Goal: Book appointment/travel/reservation

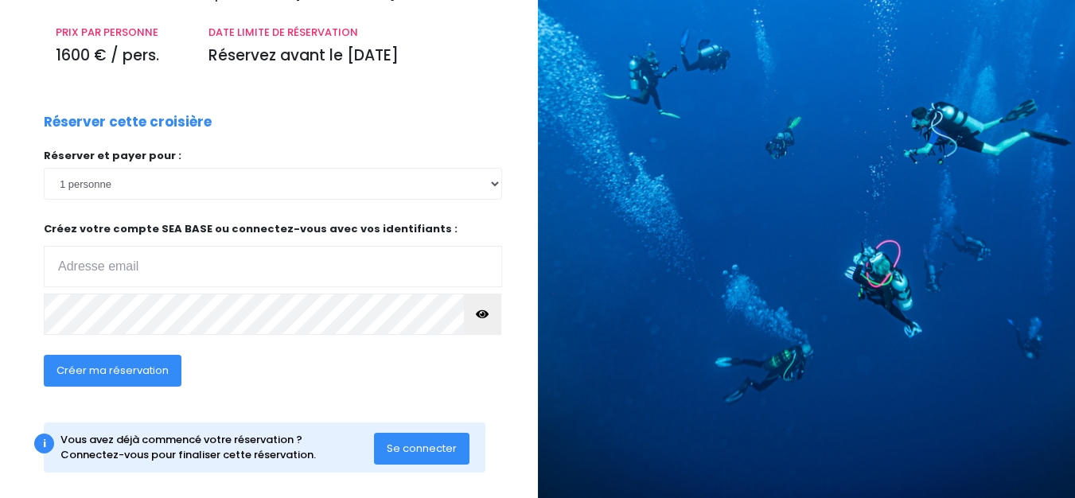
scroll to position [239, 0]
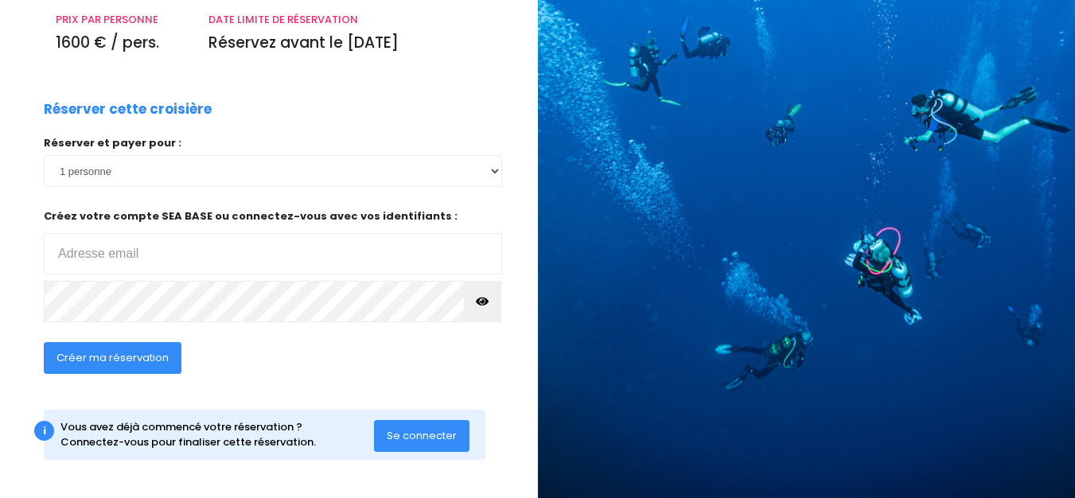
click at [116, 256] on input "email" at bounding box center [273, 253] width 458 height 41
type input "[EMAIL_ADDRESS][DOMAIN_NAME]"
click at [415, 429] on span "Se connecter" at bounding box center [422, 435] width 70 height 15
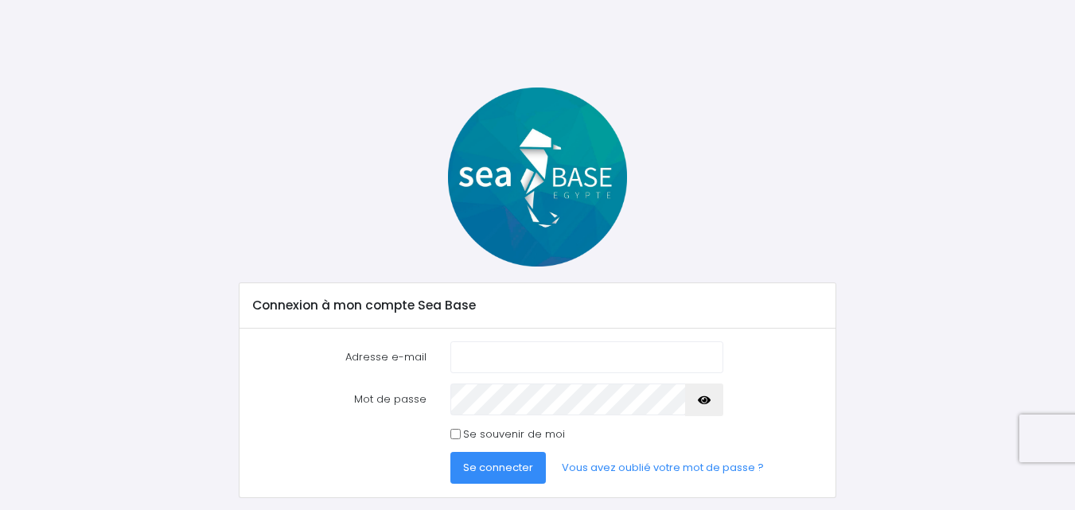
click at [480, 358] on input "Adresse e-mail" at bounding box center [586, 357] width 273 height 32
type input "virginie.lag@wanadoo.fr"
click at [505, 475] on span "Se connecter" at bounding box center [498, 467] width 70 height 15
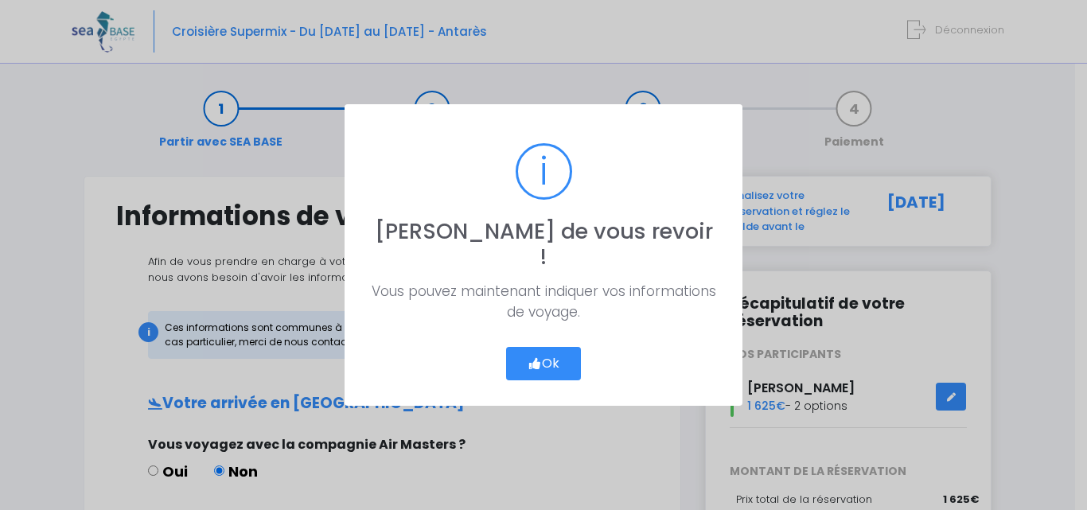
click at [551, 351] on button "Ok" at bounding box center [543, 363] width 75 height 33
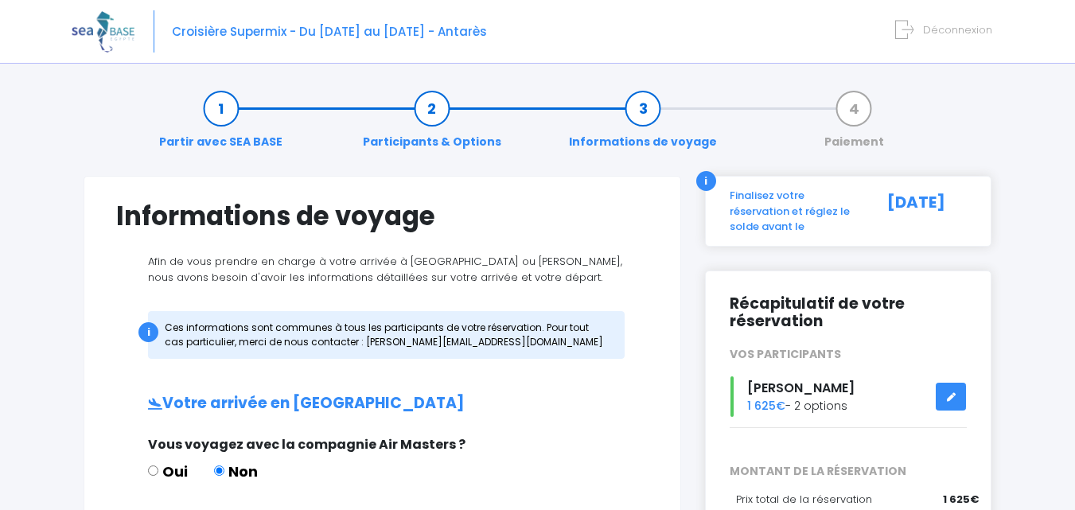
click at [217, 111] on link "Partir avec SEA BASE" at bounding box center [220, 125] width 139 height 50
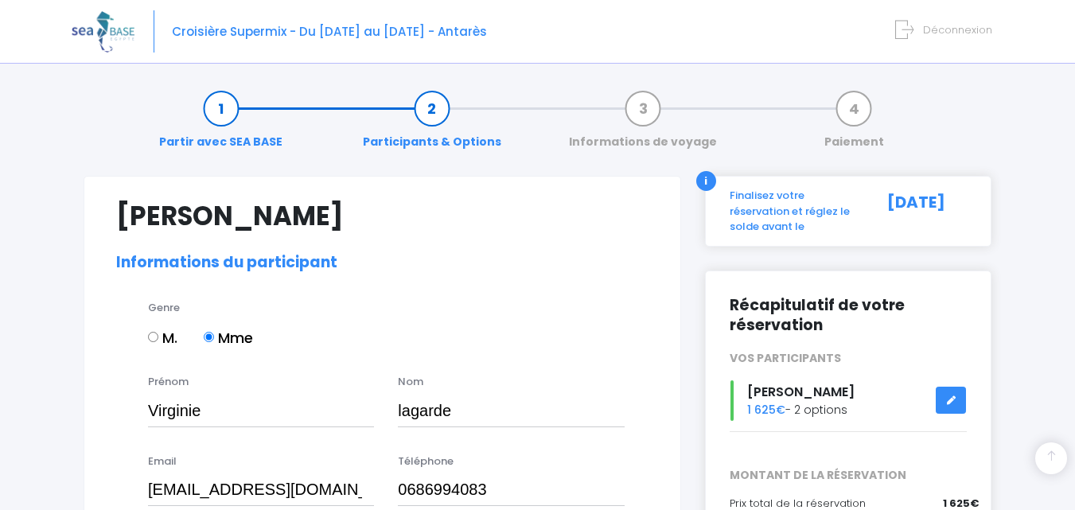
select select "MF1"
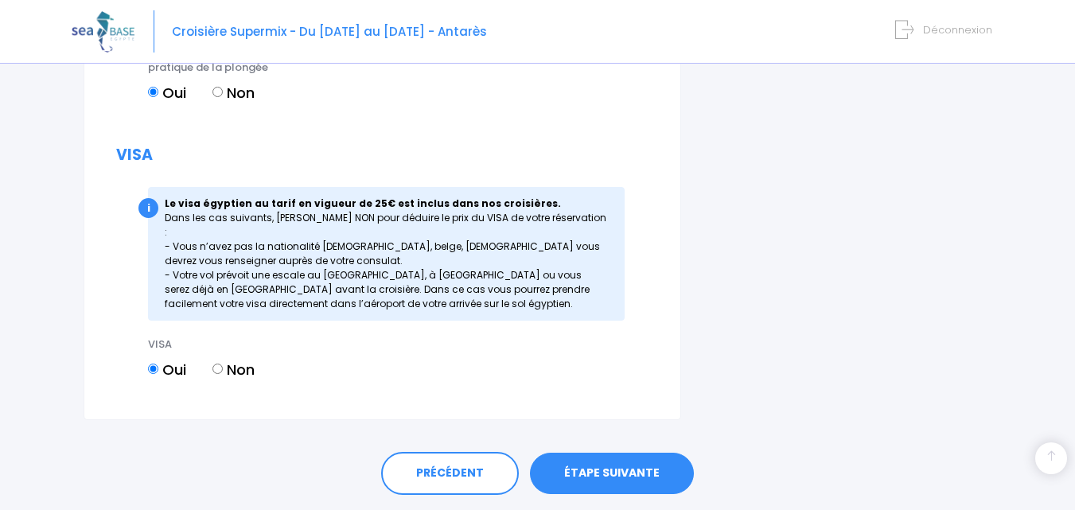
scroll to position [1947, 0]
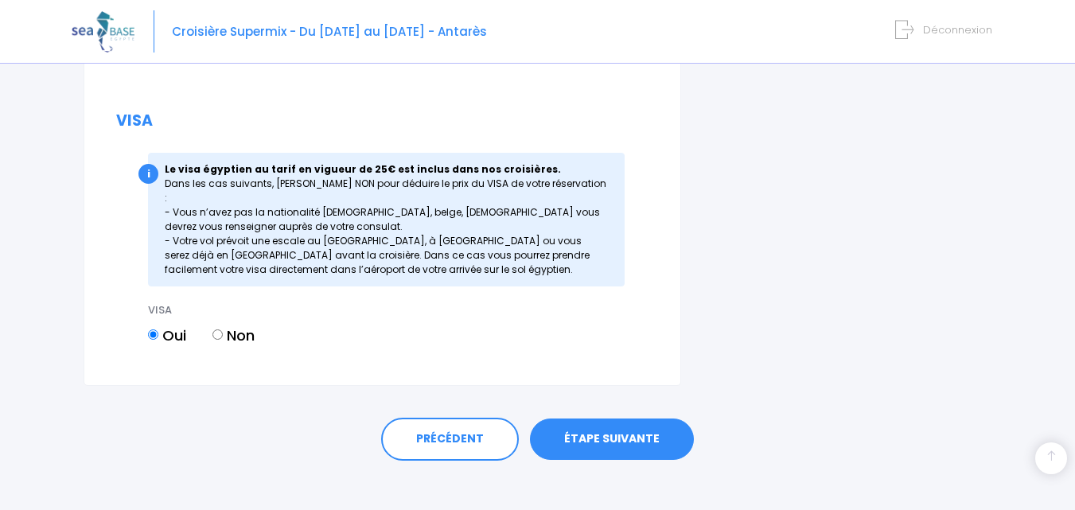
click at [595, 427] on link "ÉTAPE SUIVANTE" at bounding box center [612, 439] width 164 height 41
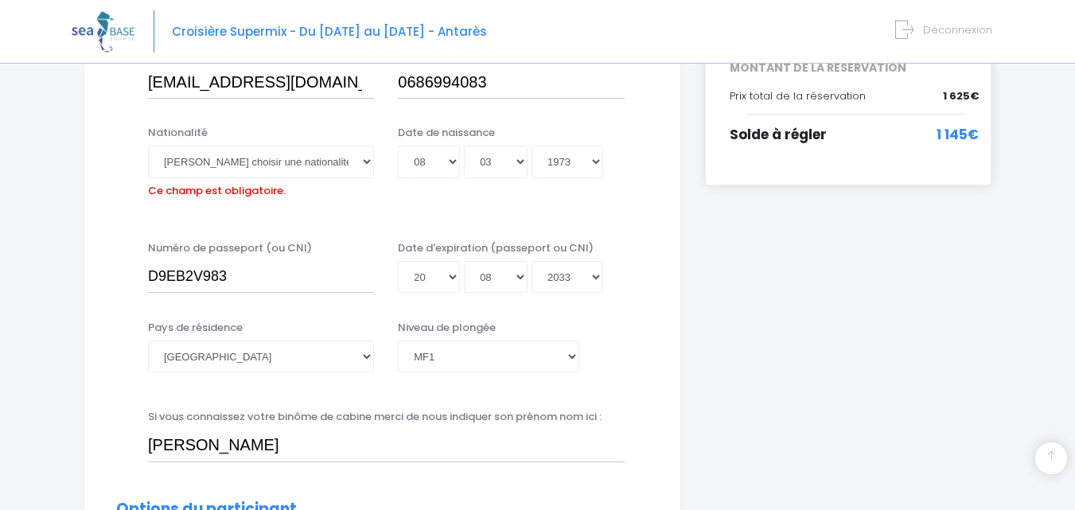
scroll to position [235, 0]
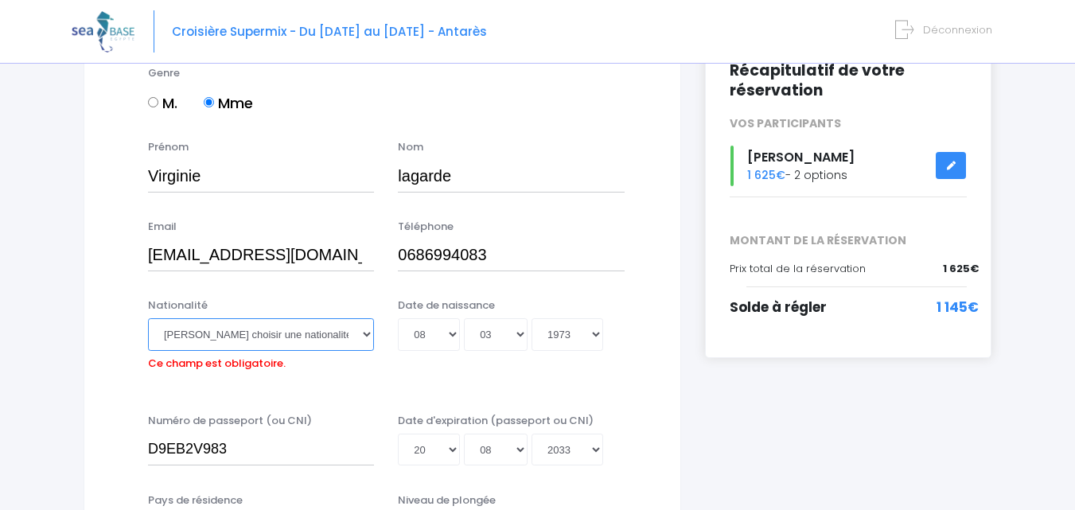
click at [367, 334] on select "Veuillez choisir une nationalité Afghane Albanaise Algerienne Allemande America…" at bounding box center [261, 334] width 226 height 32
select select "Française"
click at [148, 318] on select "Veuillez choisir une nationalité Afghane Albanaise Algerienne Allemande America…" at bounding box center [261, 334] width 226 height 32
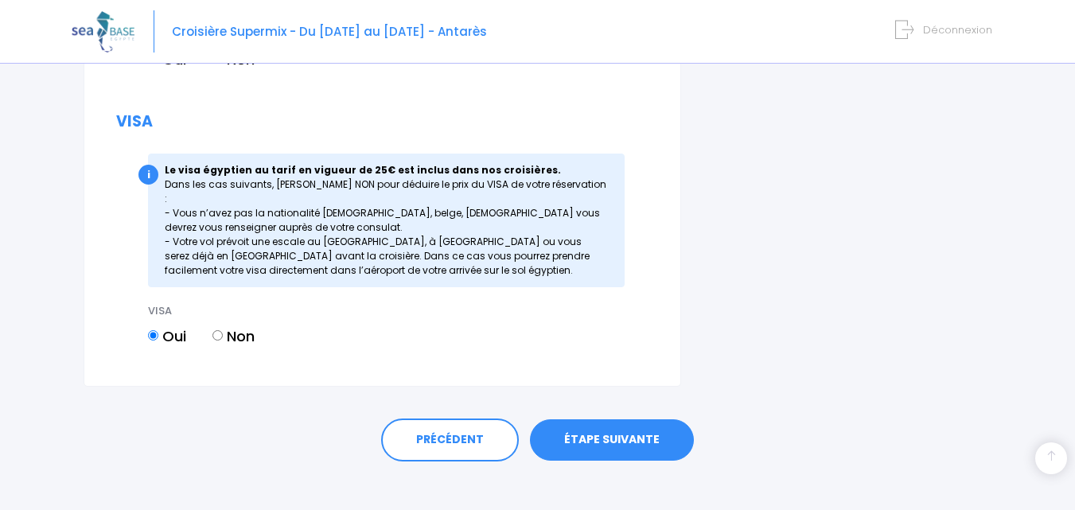
scroll to position [1947, 0]
click at [606, 421] on link "ÉTAPE SUIVANTE" at bounding box center [612, 439] width 164 height 41
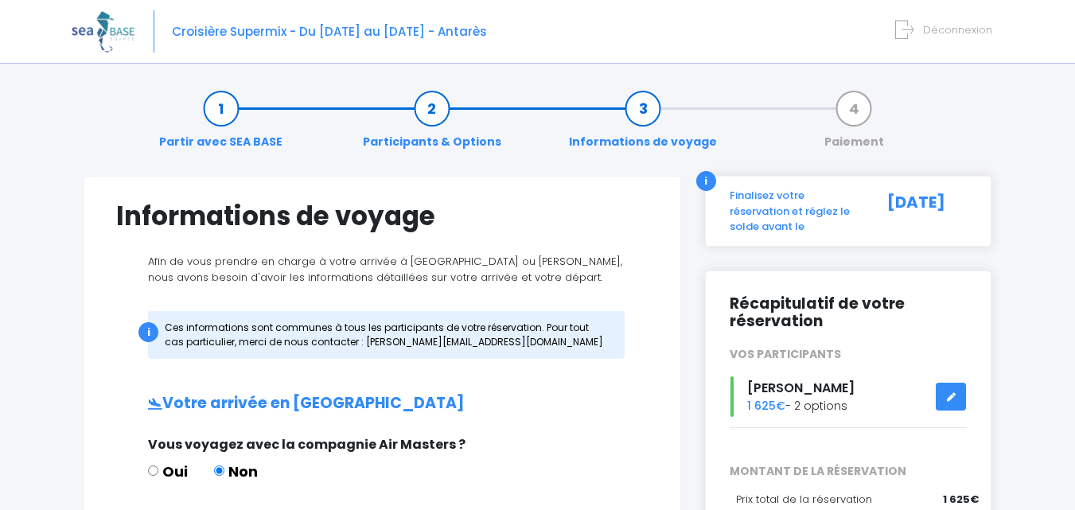
click at [949, 397] on icon at bounding box center [950, 397] width 11 height 0
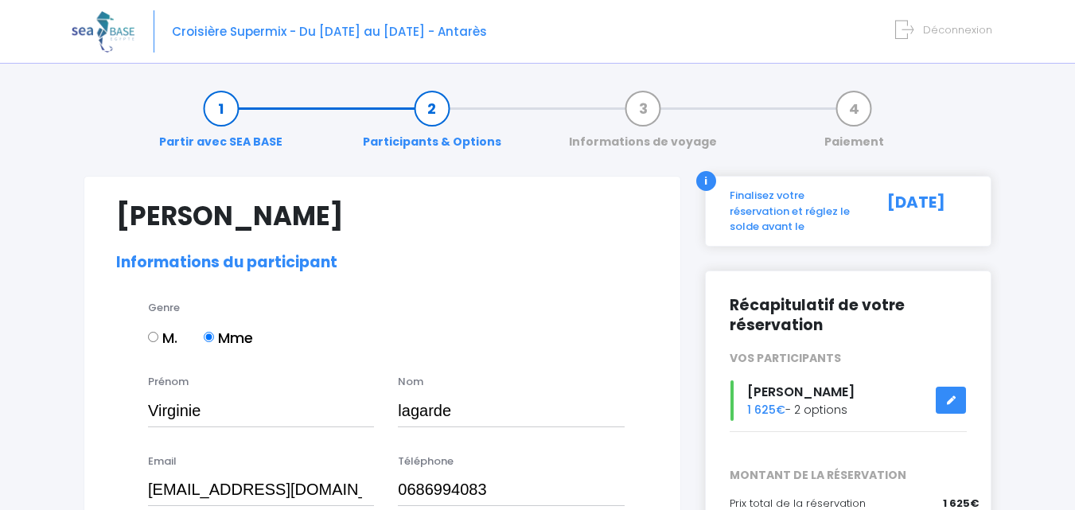
select select "MF1"
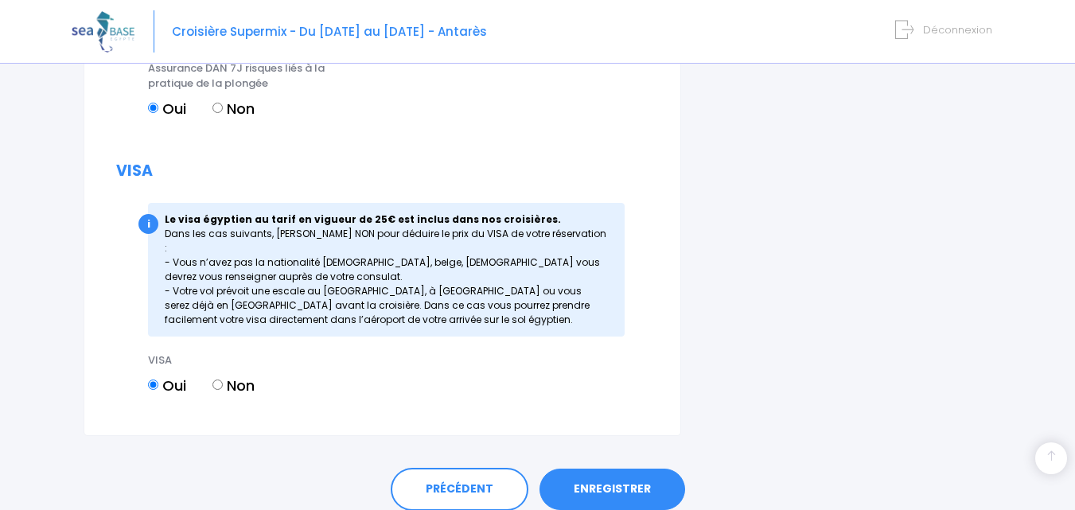
scroll to position [1910, 0]
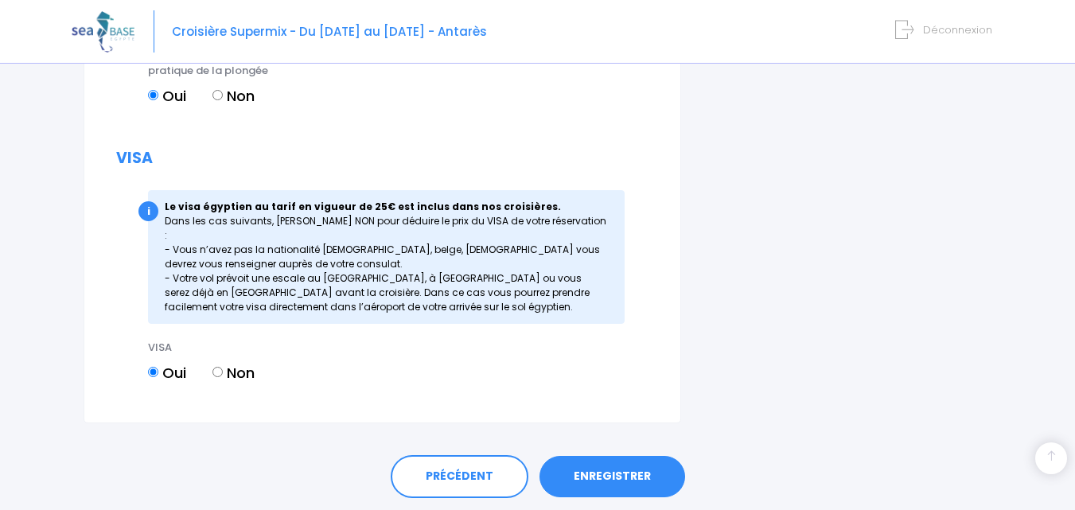
click at [616, 465] on link "ENREGISTRER" at bounding box center [613, 476] width 146 height 41
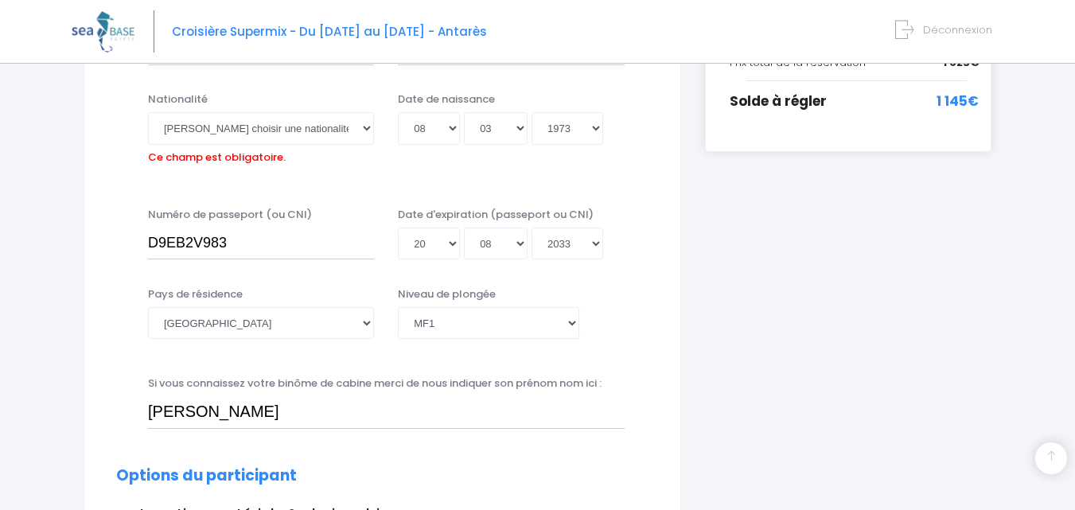
scroll to position [394, 0]
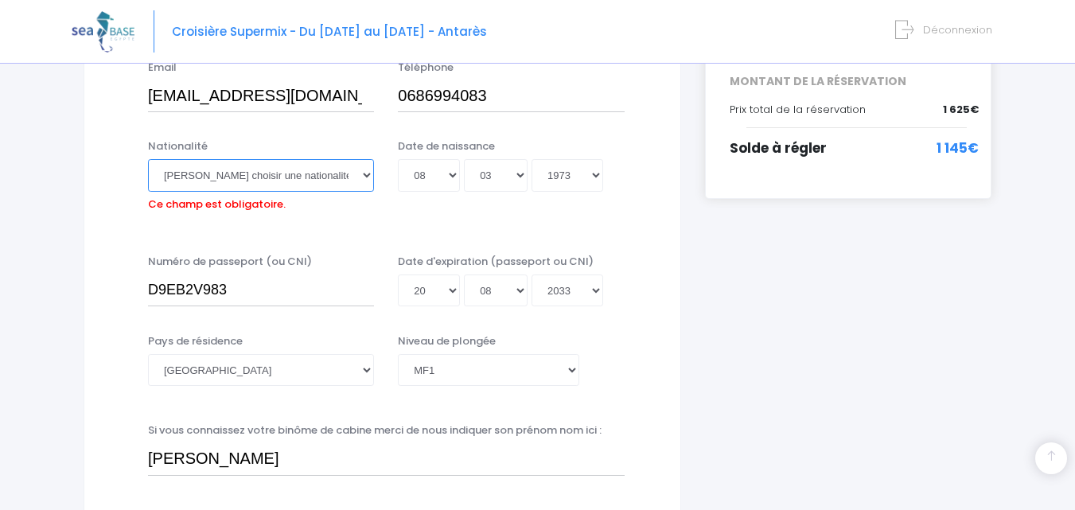
click at [368, 175] on select "Veuillez choisir une nationalité [DEMOGRAPHIC_DATA] Algerienne Allemande [GEOGR…" at bounding box center [261, 175] width 226 height 32
select select "Française"
click at [148, 159] on select "Veuillez choisir une nationalité [DEMOGRAPHIC_DATA] Algerienne Allemande [GEOGR…" at bounding box center [261, 175] width 226 height 32
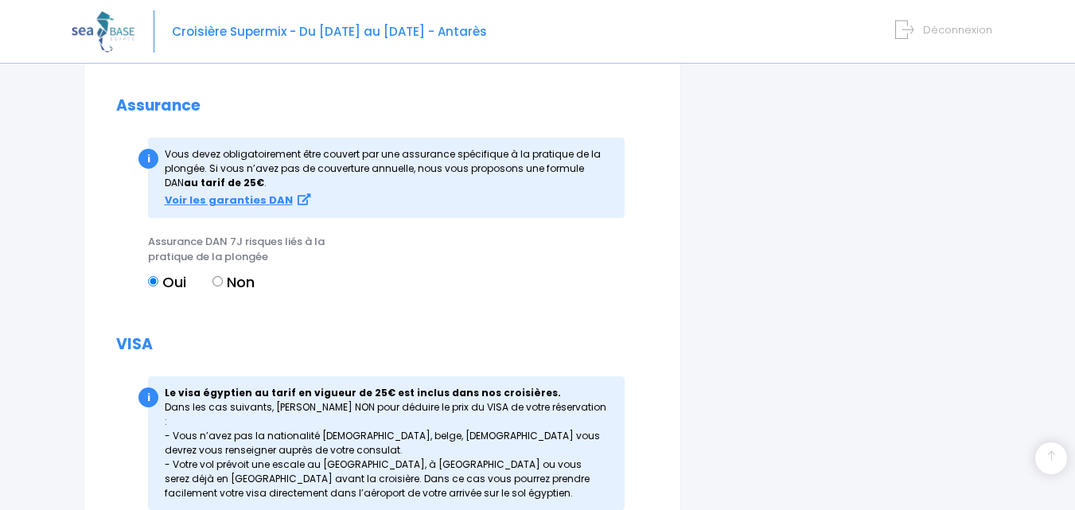
scroll to position [1947, 0]
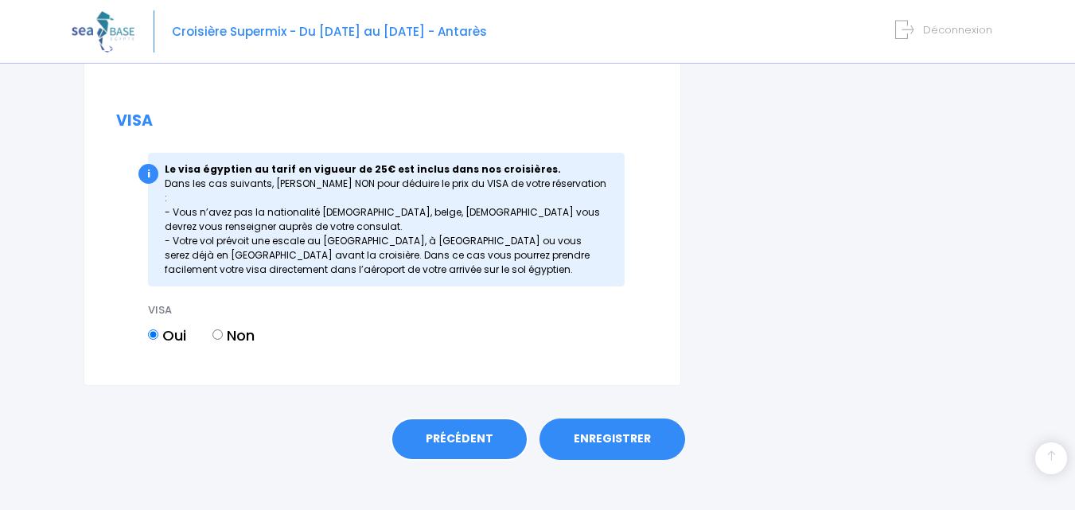
click at [461, 427] on link "PRÉCÉDENT" at bounding box center [460, 439] width 138 height 43
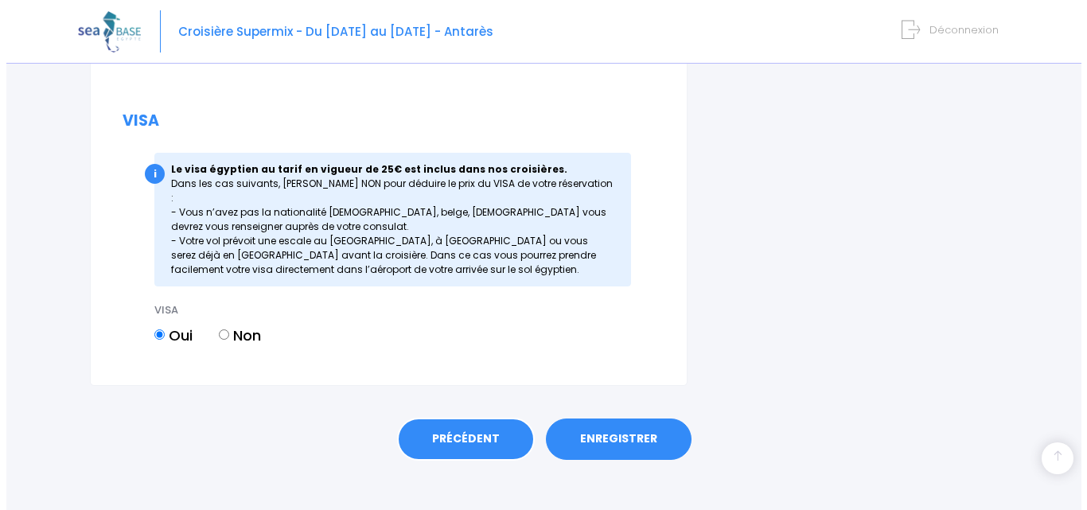
scroll to position [0, 0]
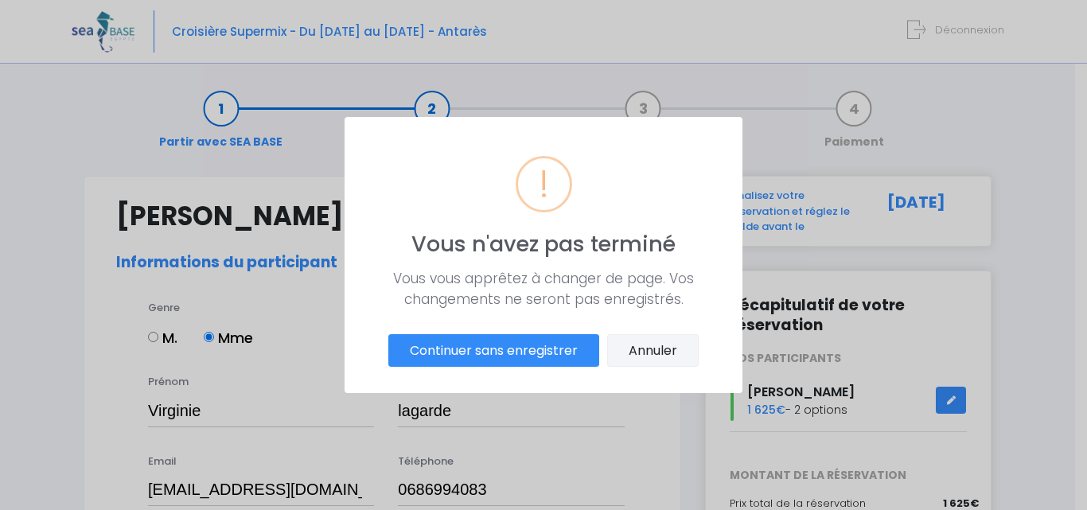
click at [642, 352] on button "Annuler" at bounding box center [653, 350] width 92 height 33
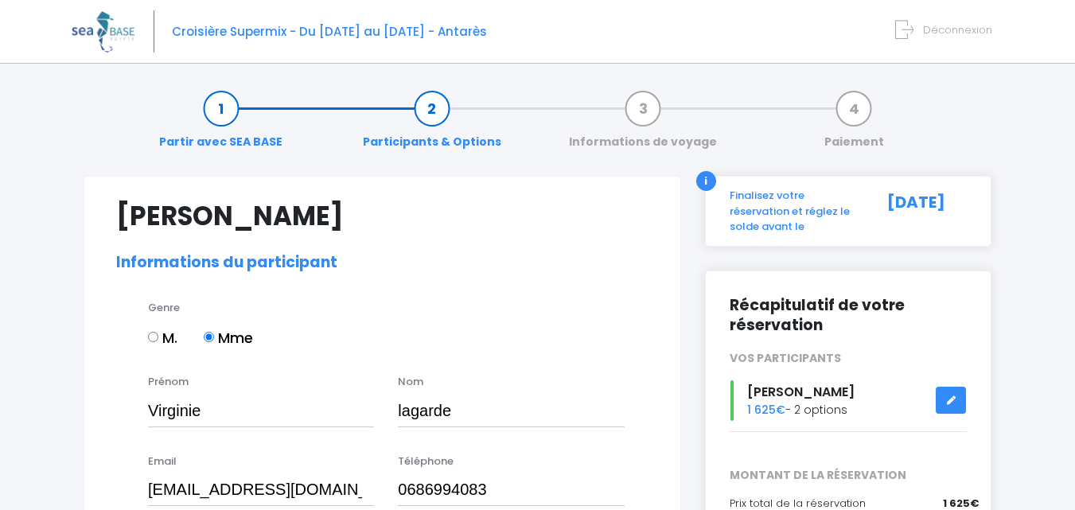
click at [851, 111] on link "Paiement" at bounding box center [854, 125] width 76 height 50
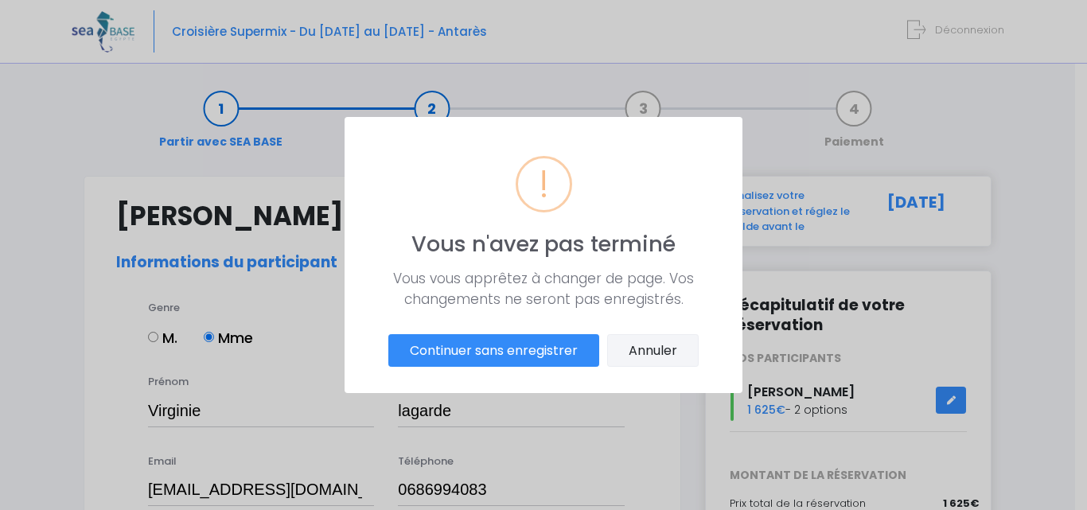
click at [656, 350] on button "Annuler" at bounding box center [653, 350] width 92 height 33
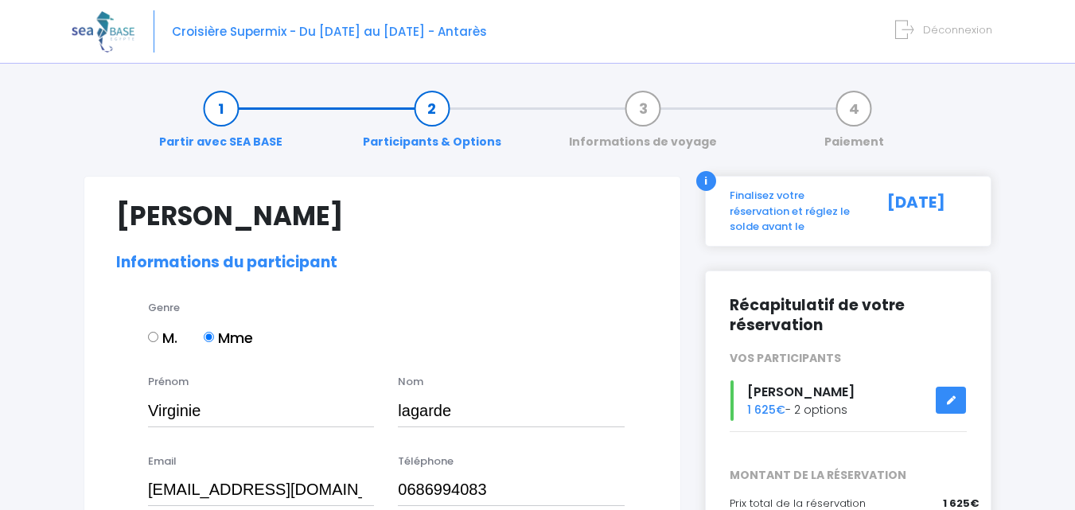
click at [645, 111] on link "Informations de voyage" at bounding box center [643, 125] width 164 height 50
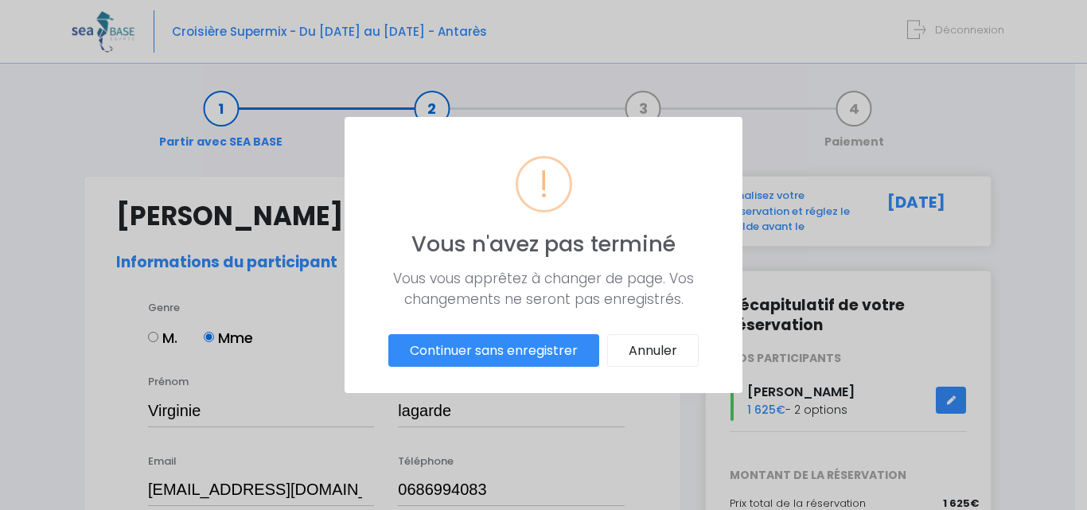
click at [502, 354] on button "Continuer sans enregistrer" at bounding box center [493, 350] width 211 height 33
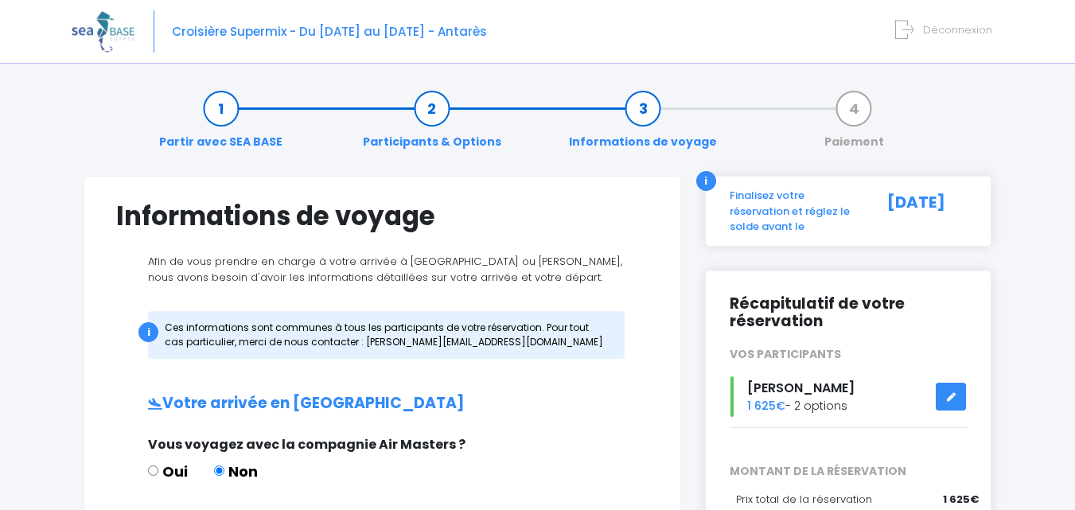
click at [215, 110] on link "Partir avec SEA BASE" at bounding box center [220, 125] width 139 height 50
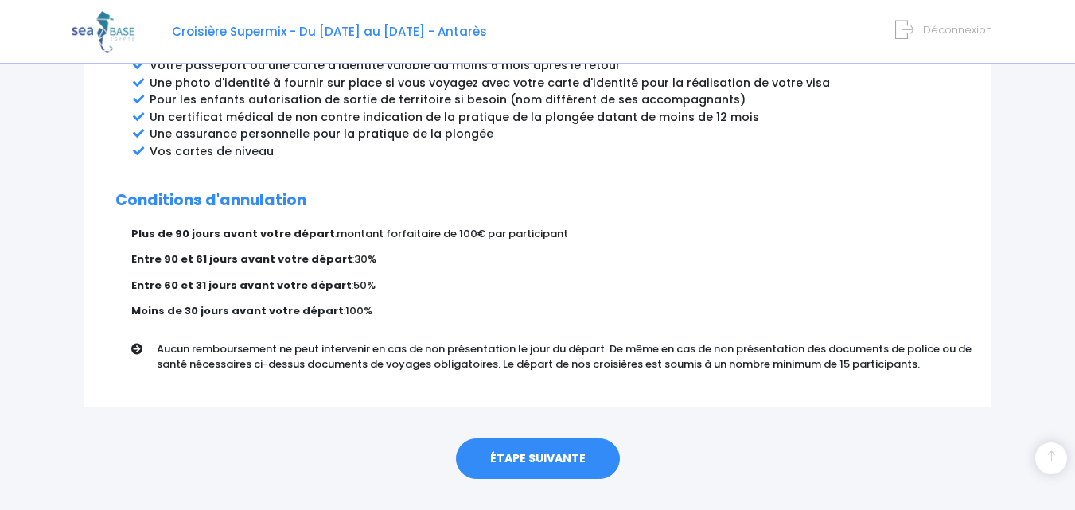
scroll to position [945, 0]
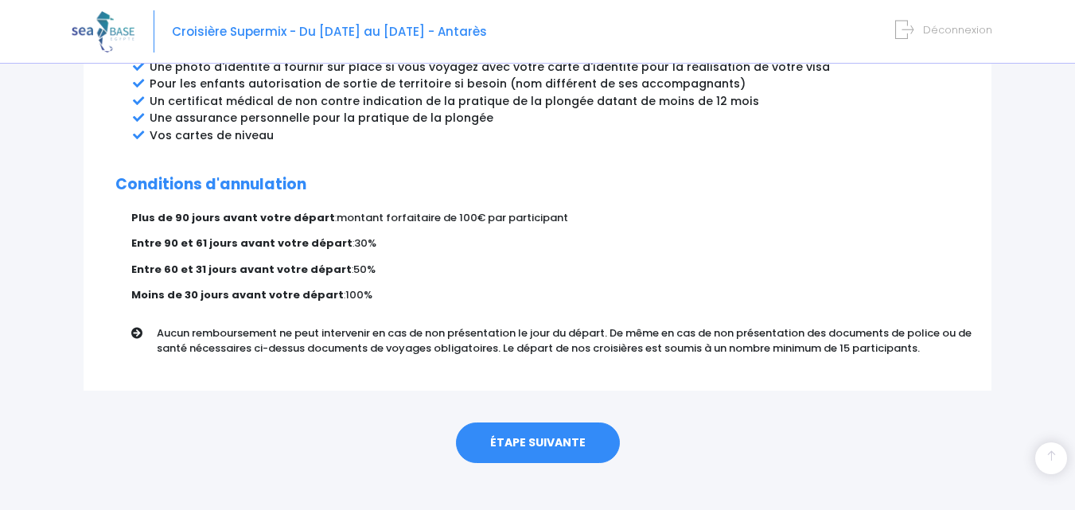
click at [539, 423] on link "ÉTAPE SUIVANTE" at bounding box center [538, 443] width 164 height 41
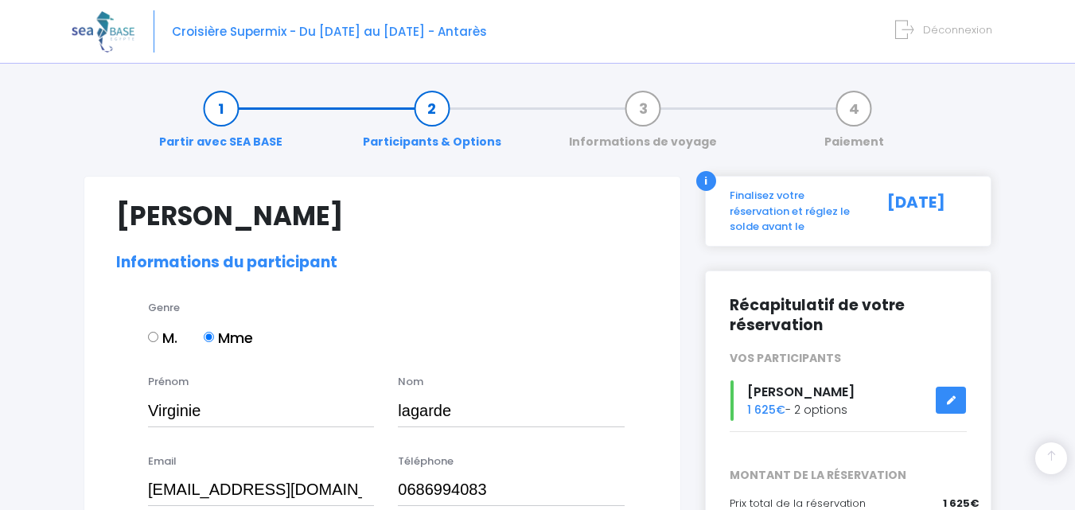
select select "MF1"
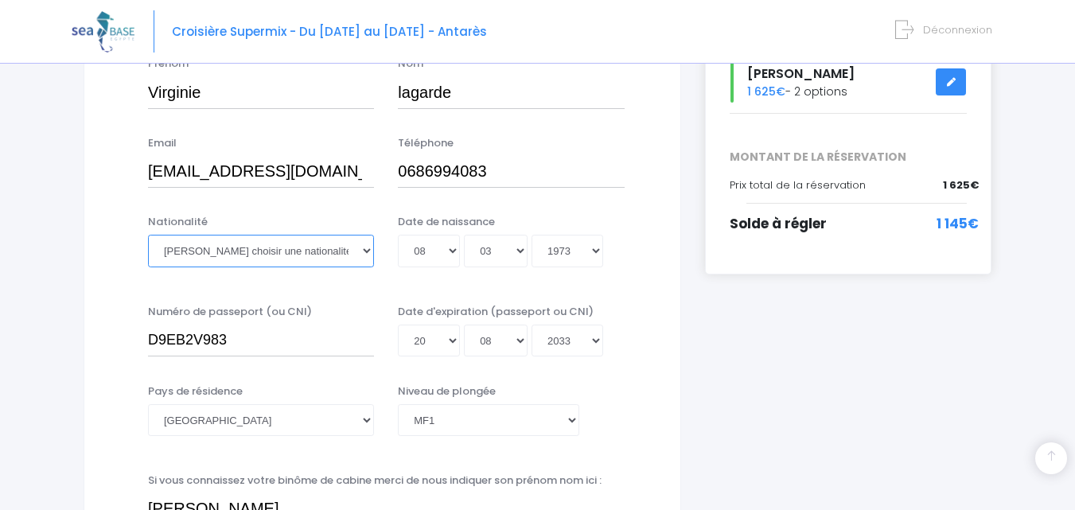
click at [363, 250] on select "Veuillez choisir une nationalité Afghane Albanaise Algerienne Allemande America…" at bounding box center [261, 251] width 226 height 32
select select "Française"
click at [148, 235] on select "Veuillez choisir une nationalité Afghane Albanaise Algerienne Allemande America…" at bounding box center [261, 251] width 226 height 32
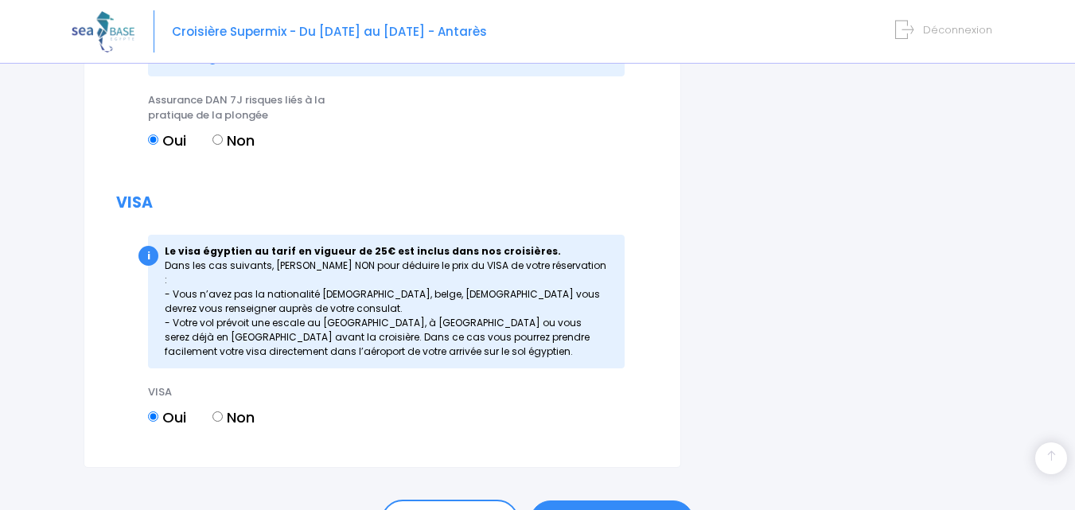
scroll to position [1910, 0]
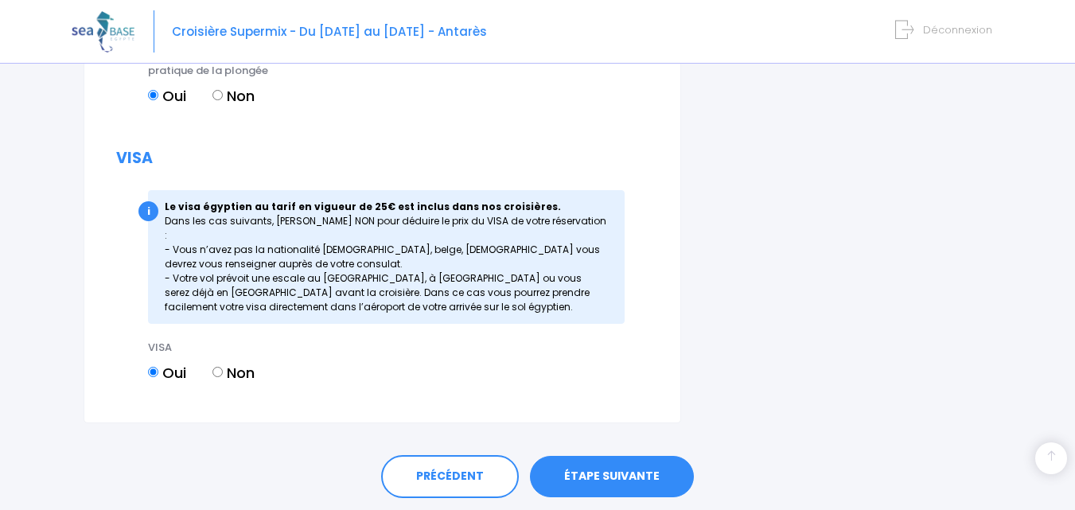
click at [613, 466] on link "ÉTAPE SUIVANTE" at bounding box center [612, 476] width 164 height 41
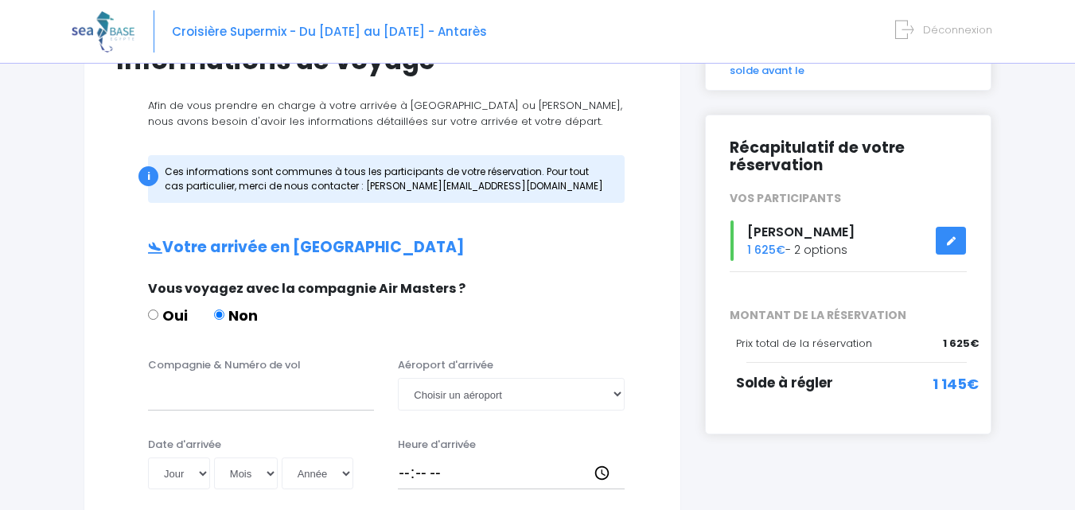
scroll to position [159, 0]
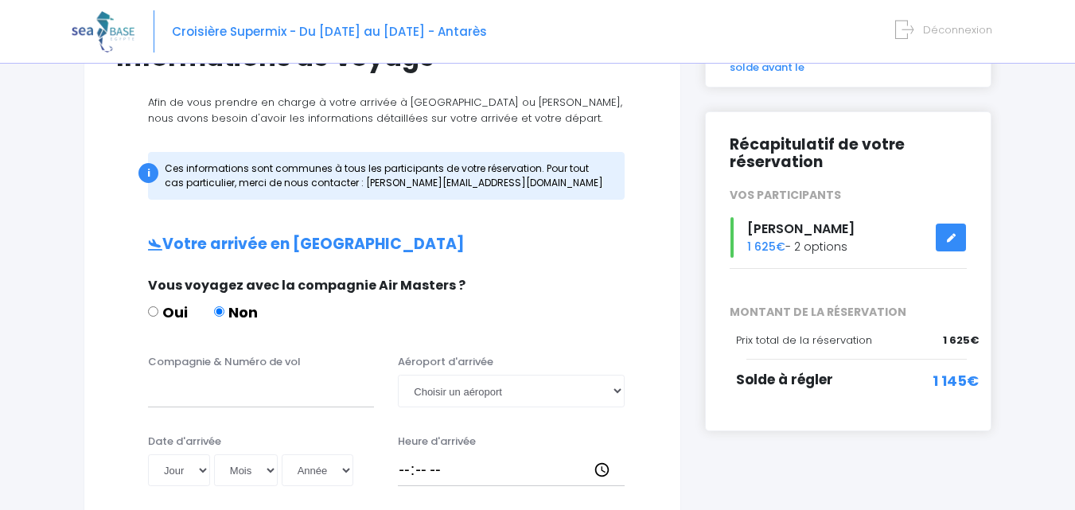
click at [946, 241] on link at bounding box center [951, 238] width 30 height 28
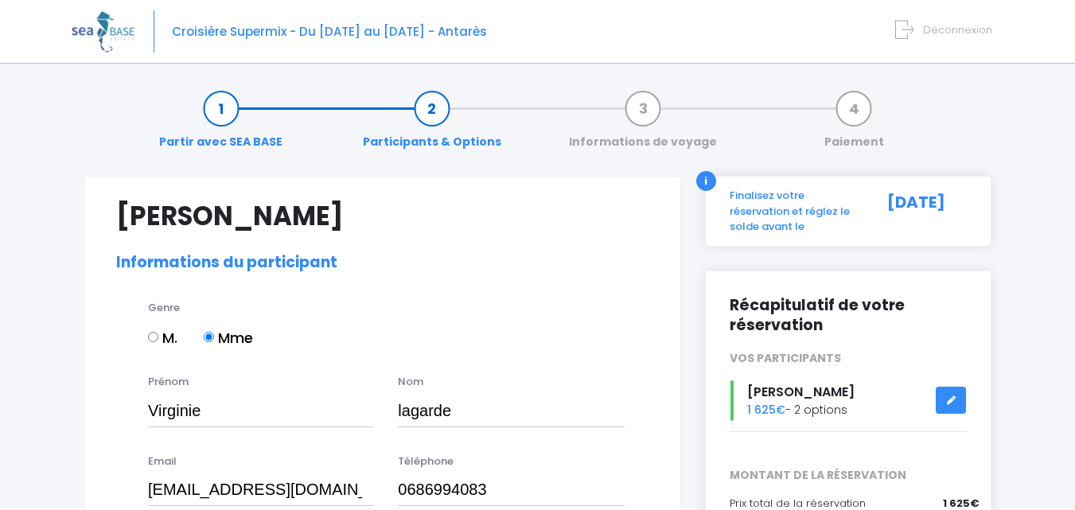
select select "MF1"
